Goal: Information Seeking & Learning: Learn about a topic

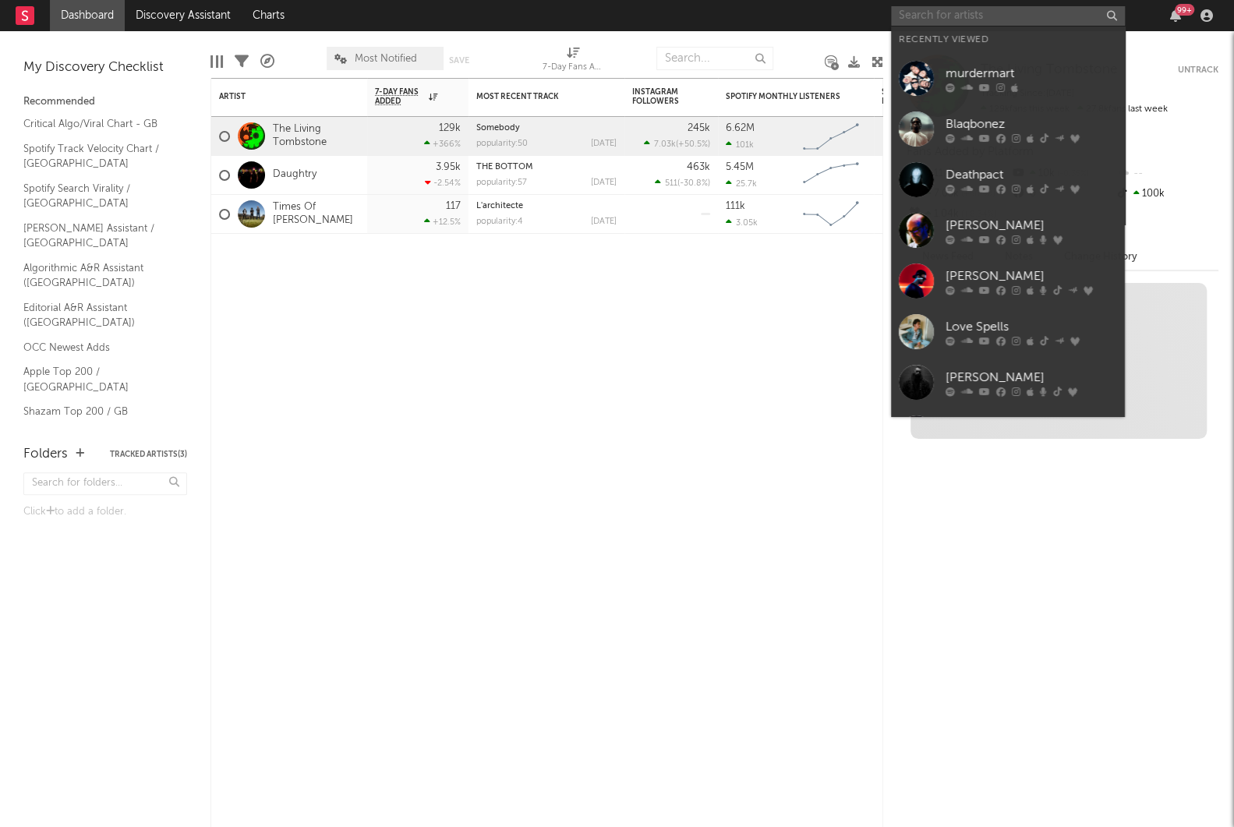
click at [941, 20] on input "text" at bounding box center [1008, 15] width 234 height 19
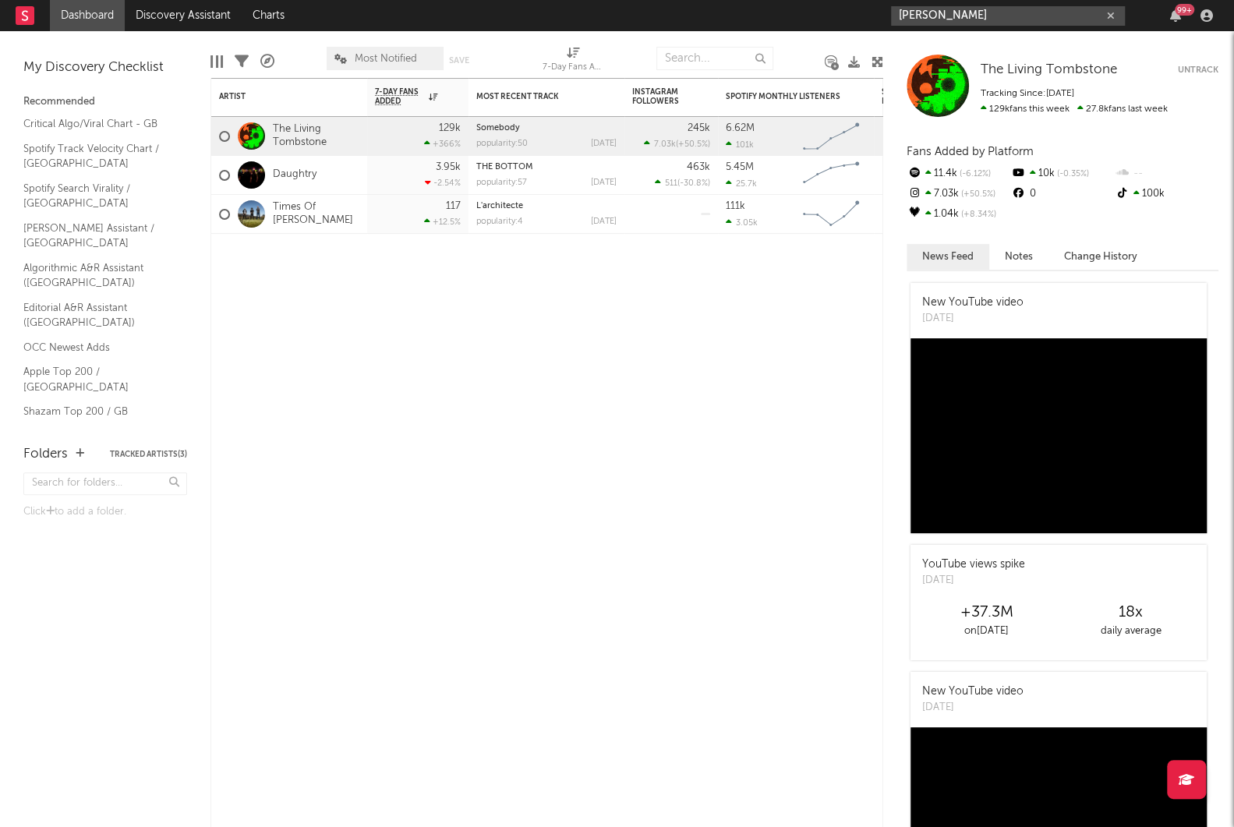
click at [961, 16] on input "[PERSON_NAME]" at bounding box center [1008, 15] width 234 height 19
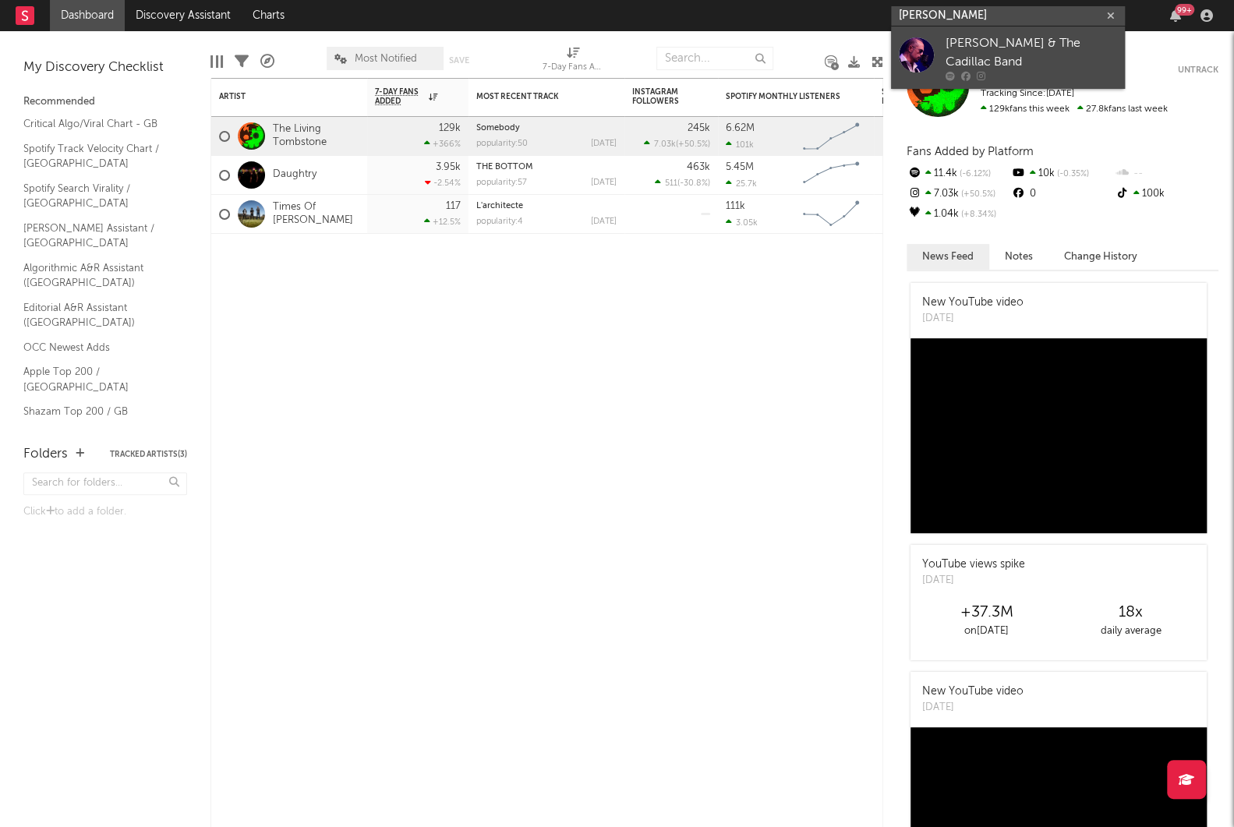
type input "[PERSON_NAME]"
click at [965, 43] on div "[PERSON_NAME] & The Cadillac Band" at bounding box center [1032, 52] width 172 height 37
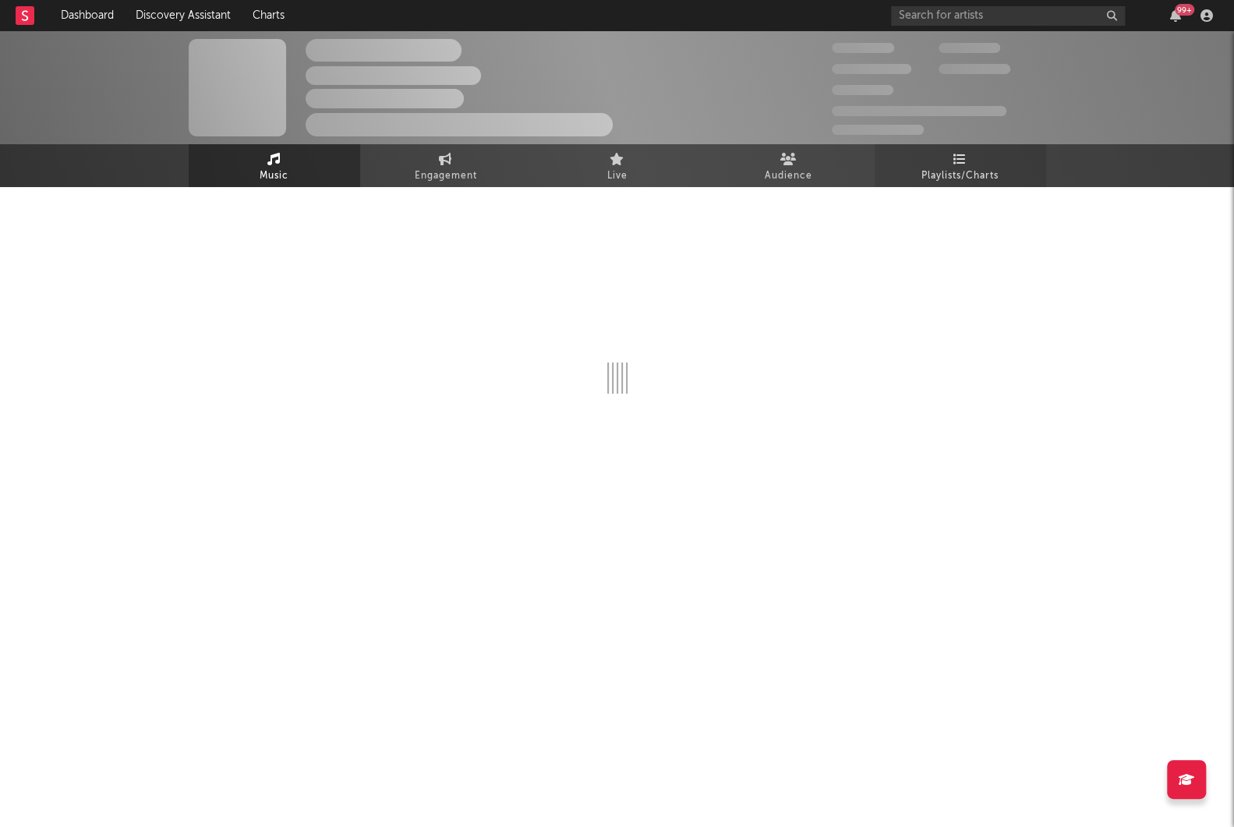
click at [984, 158] on link "Playlists/Charts" at bounding box center [961, 165] width 172 height 43
